Goal: Navigation & Orientation: Find specific page/section

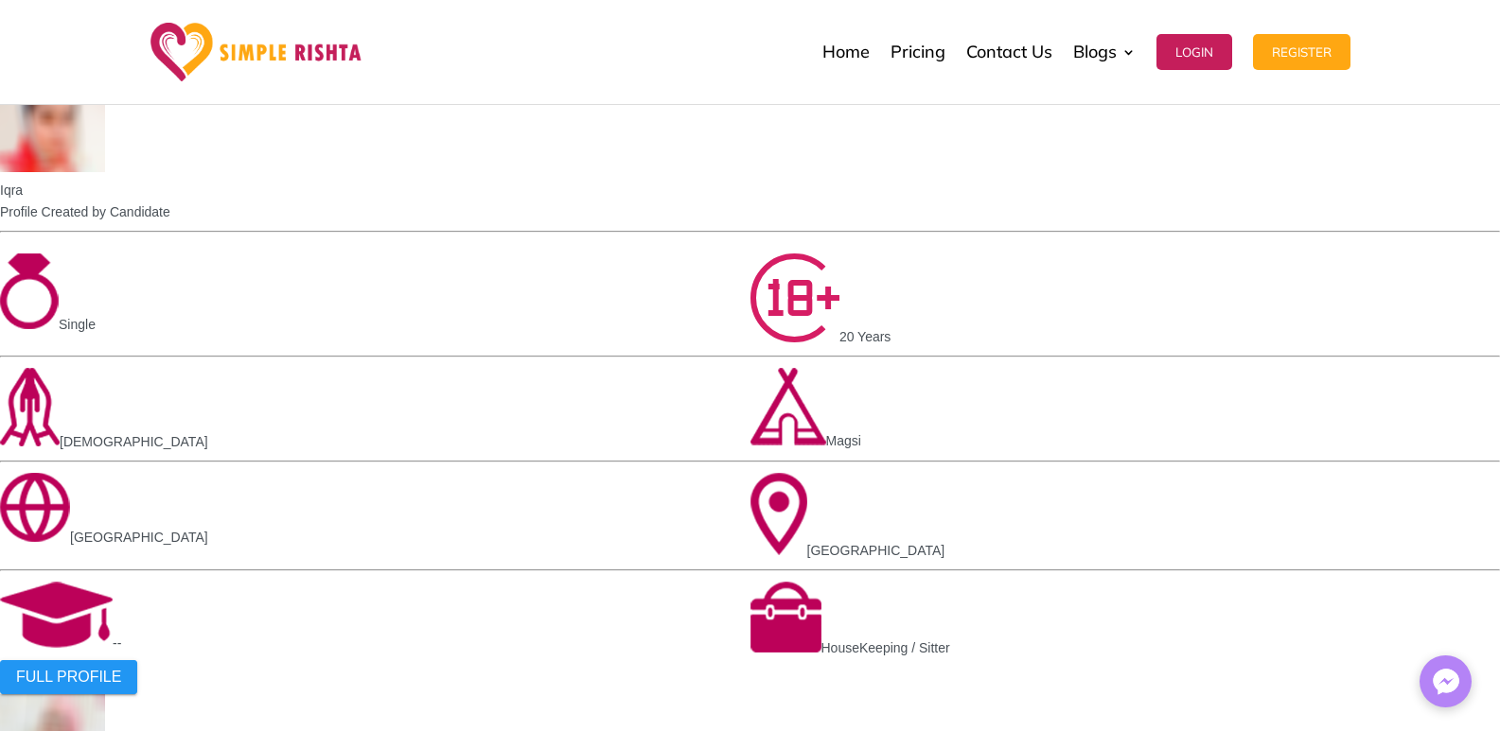
scroll to position [1814, 0]
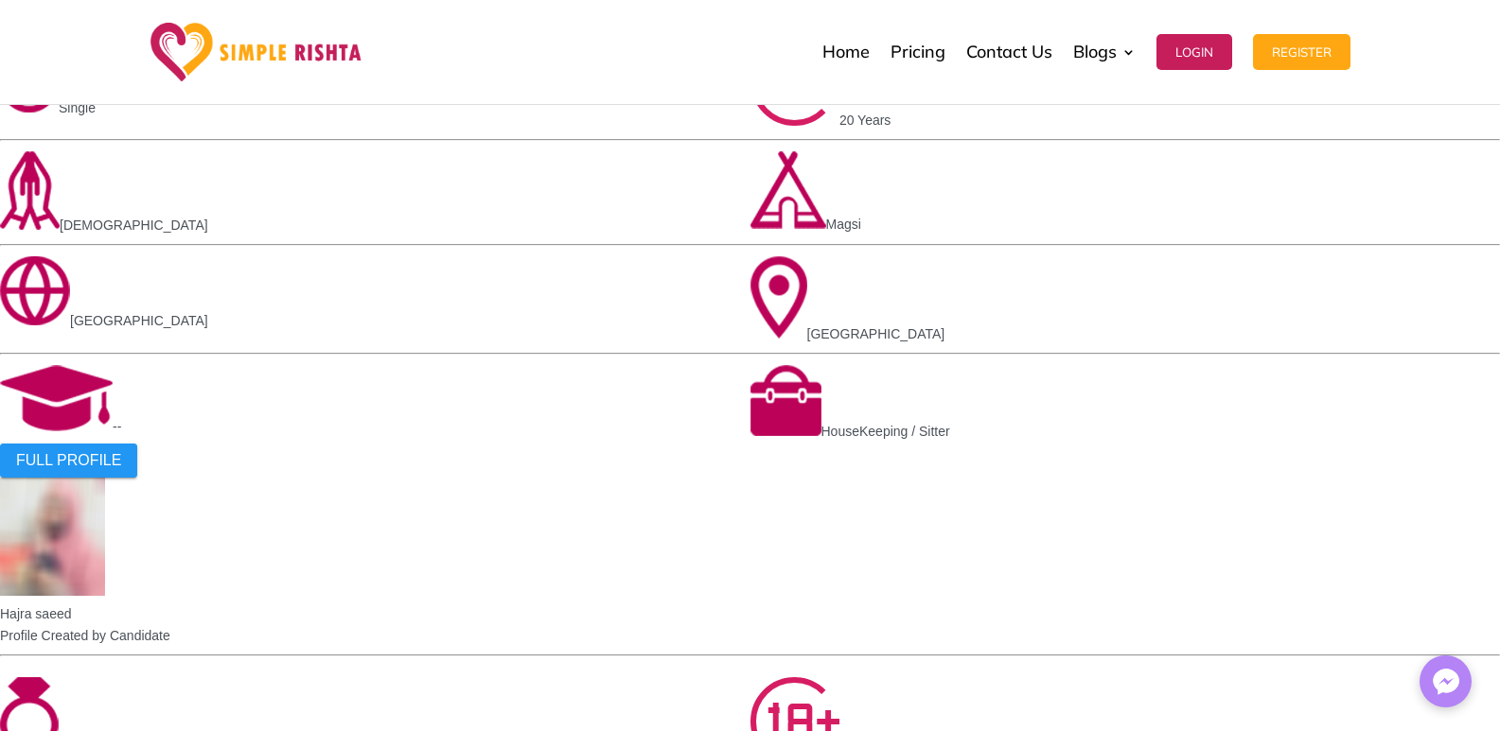
scroll to position [2192, 0]
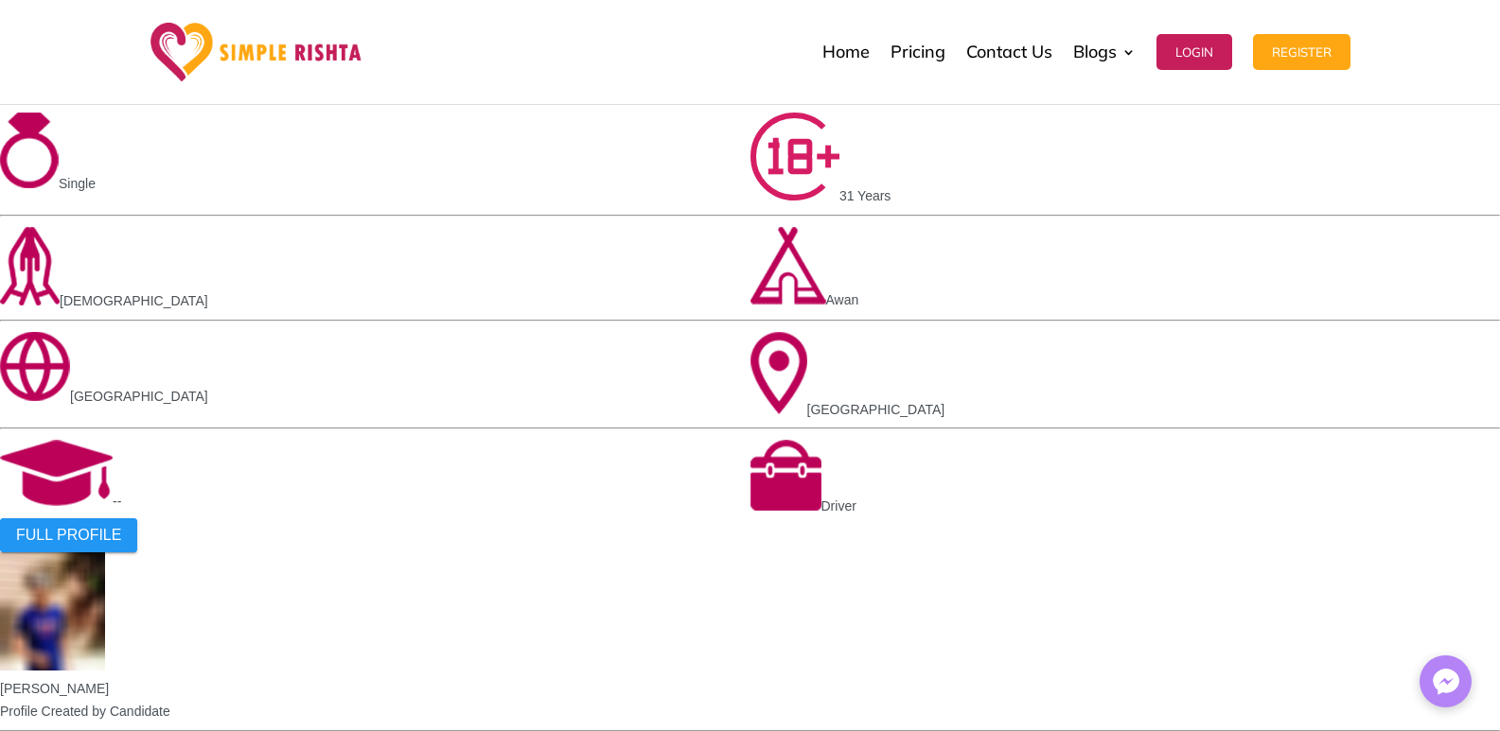
scroll to position [1383, 0]
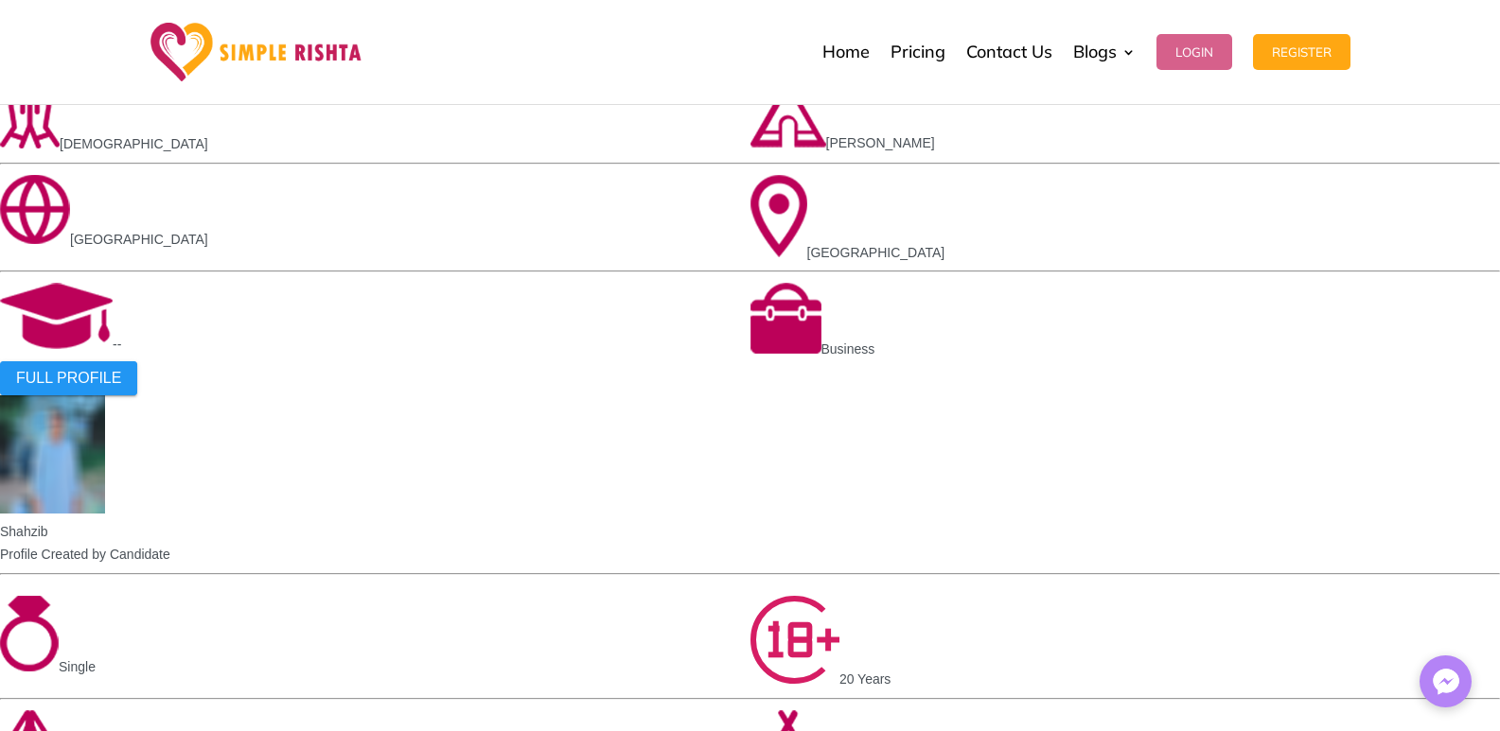
click at [1197, 66] on button "Login" at bounding box center [1194, 52] width 76 height 36
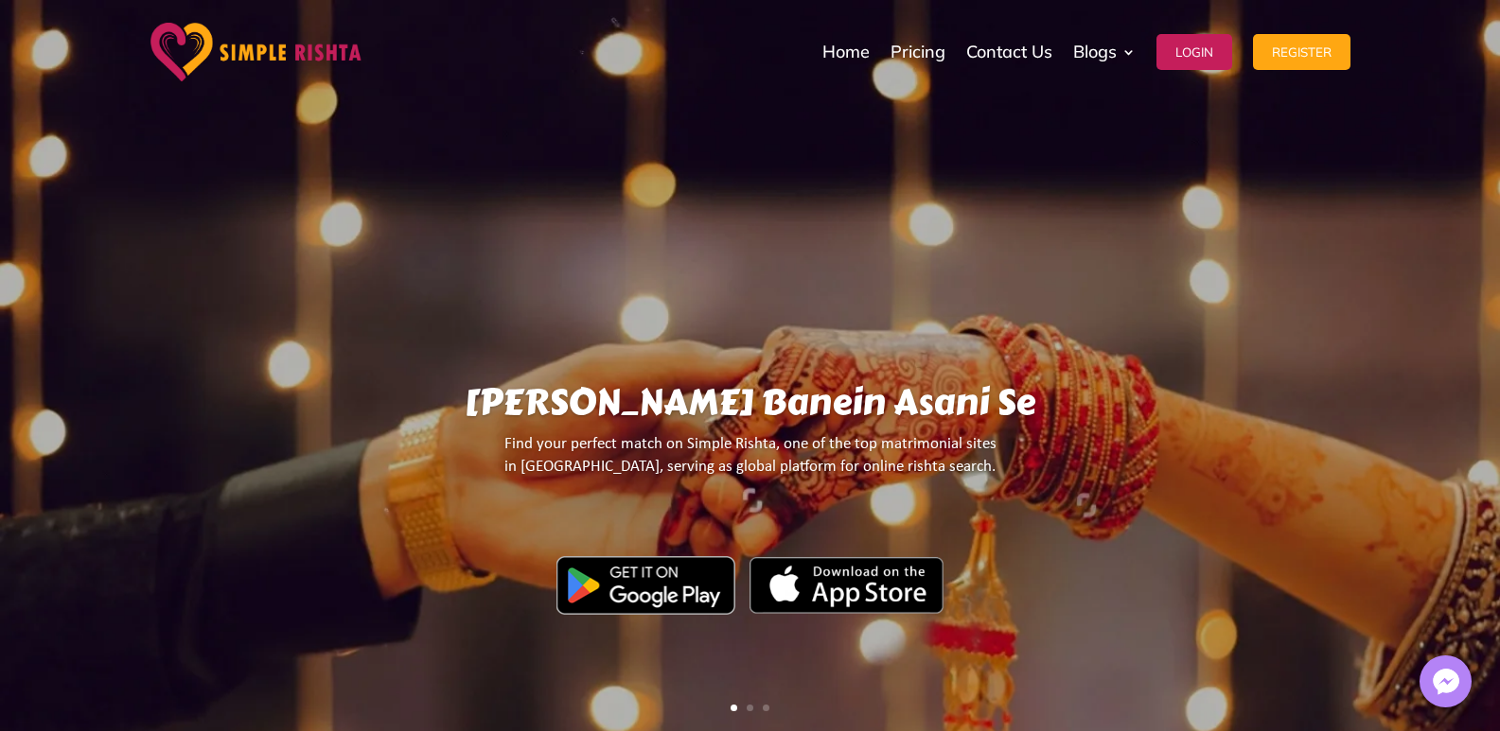
click at [1173, 54] on button "Login" at bounding box center [1194, 52] width 76 height 36
click at [1198, 47] on button "Login" at bounding box center [1194, 52] width 76 height 36
